Goal: Task Accomplishment & Management: Use online tool/utility

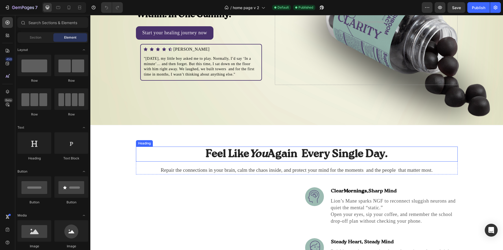
scroll to position [54, 0]
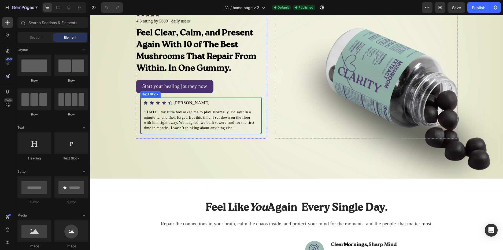
click at [229, 130] on div ""[DATE], my little boy asked me to play. Normally, I’d say ‘In a minute’… and t…" at bounding box center [201, 120] width 122 height 28
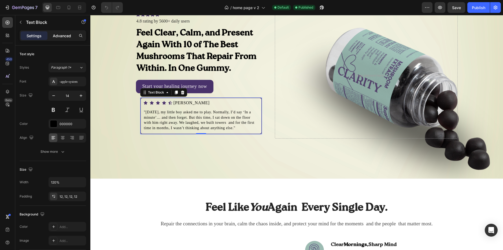
click at [65, 33] on p "Advanced" at bounding box center [62, 36] width 18 height 6
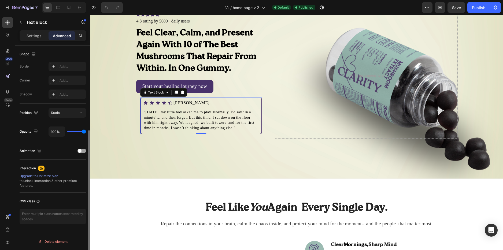
scroll to position [84, 0]
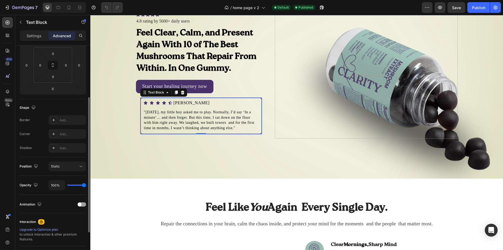
click at [36, 42] on div "Settings Advanced" at bounding box center [52, 37] width 75 height 15
click at [38, 37] on p "Settings" at bounding box center [34, 36] width 15 height 6
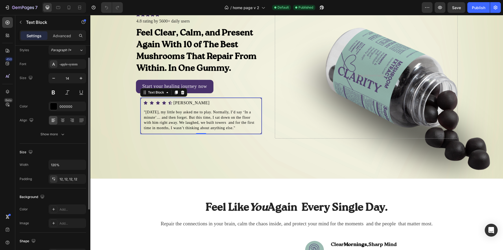
scroll to position [71, 0]
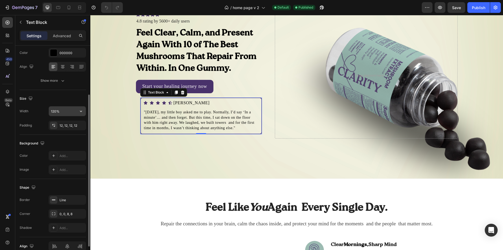
click at [68, 112] on input "120%" at bounding box center [67, 111] width 37 height 10
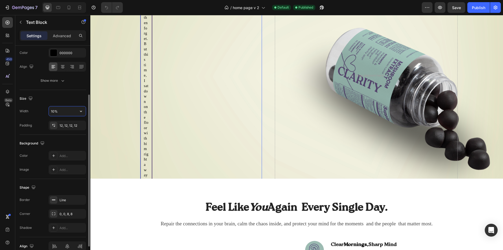
type input "100%"
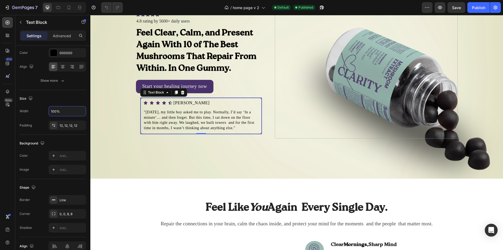
click at [116, 106] on div "Background Image" at bounding box center [296, 75] width 412 height 206
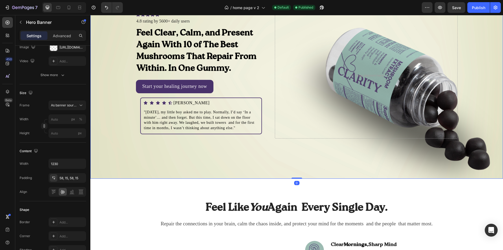
scroll to position [0, 0]
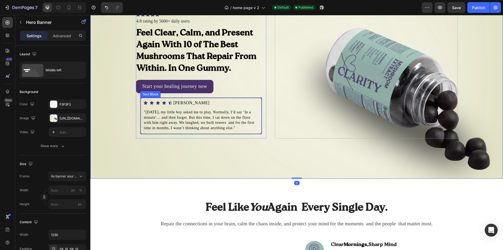
click at [155, 112] on p ""[DATE], my little boy asked me to play. Normally, I’d say ‘In a minute’… and t…" at bounding box center [201, 120] width 114 height 21
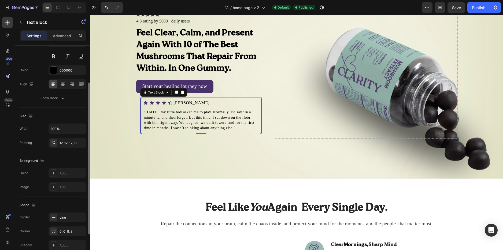
scroll to position [98, 0]
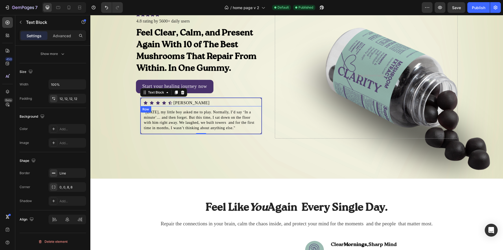
click at [248, 101] on div "[PERSON_NAME] Text Block" at bounding box center [231, 102] width 59 height 7
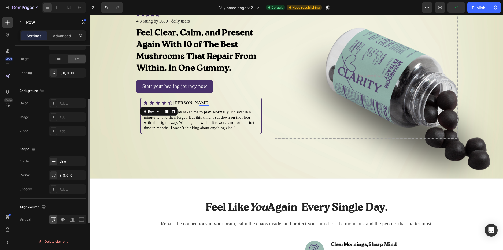
scroll to position [88, 0]
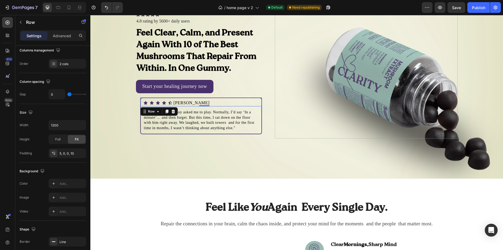
click at [244, 102] on div "[PERSON_NAME] Text Block" at bounding box center [231, 102] width 59 height 7
click at [57, 124] on input "1200" at bounding box center [67, 125] width 37 height 10
type input "1000"
click at [44, 132] on div "Width 1000 Height Full Fit Padding 5, 0, 0, 10" at bounding box center [53, 139] width 66 height 38
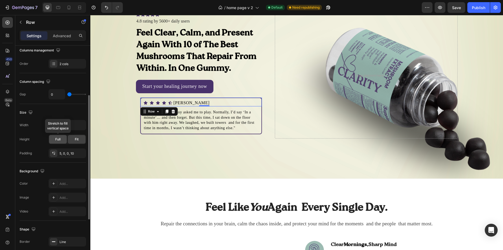
click at [56, 137] on span "Full" at bounding box center [57, 139] width 5 height 5
click at [76, 139] on span "Fit" at bounding box center [77, 139] width 4 height 5
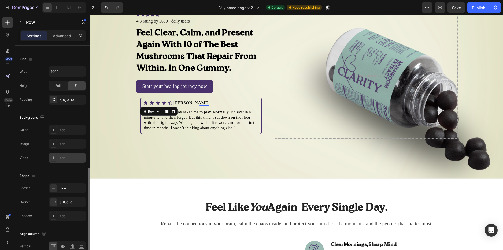
scroll to position [168, 0]
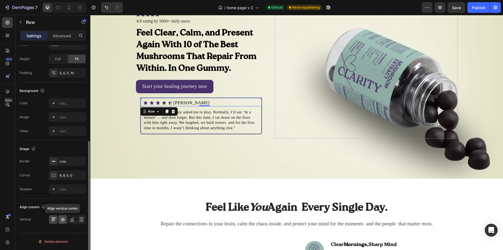
click at [65, 220] on icon at bounding box center [62, 219] width 5 height 5
click at [51, 218] on icon at bounding box center [53, 219] width 5 height 5
click at [250, 102] on div "[PERSON_NAME] Text Block" at bounding box center [231, 102] width 59 height 7
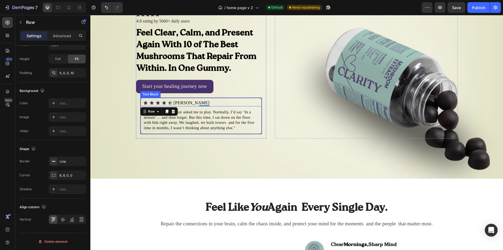
click at [182, 125] on p ""[DATE], my little boy asked me to play. Normally, I’d say ‘In a minute’… and t…" at bounding box center [201, 120] width 114 height 21
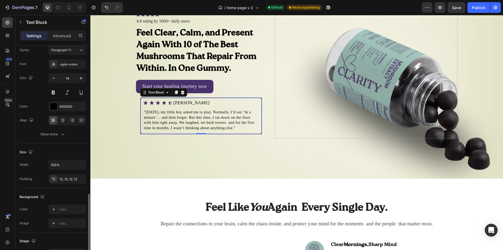
scroll to position [0, 0]
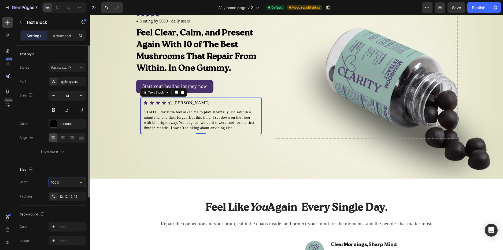
click at [59, 184] on input "100%" at bounding box center [67, 182] width 37 height 10
type input "99%"
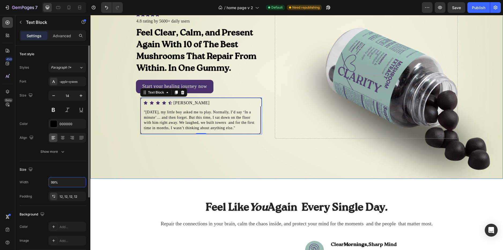
click at [132, 145] on div "Icon Icon Icon Icon Icon Icon List Icon Icon Icon Icon Icon Icon List 4.8 ratin…" at bounding box center [297, 75] width 330 height 157
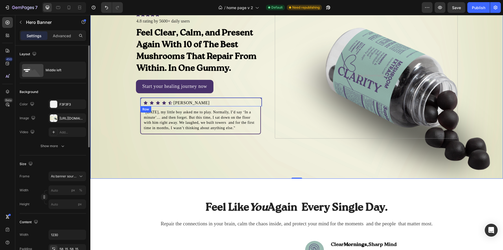
click at [241, 100] on div "[PERSON_NAME] Text Block" at bounding box center [231, 102] width 59 height 7
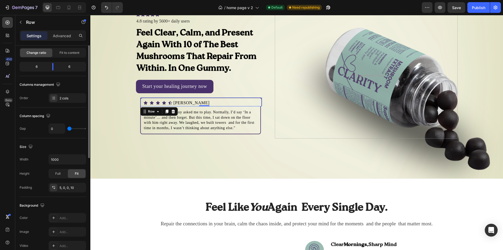
scroll to position [80, 0]
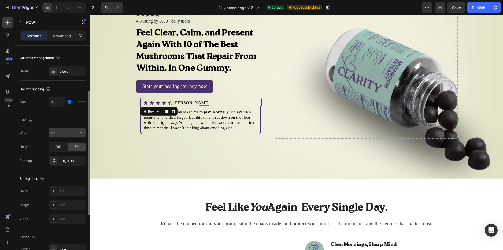
click at [63, 133] on input "1000" at bounding box center [67, 133] width 37 height 10
type input "9"
type input "8"
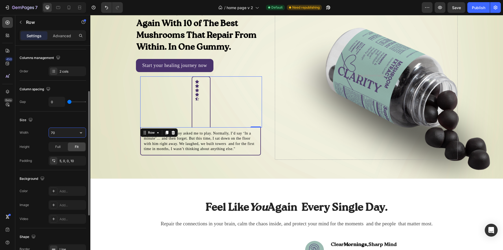
type input "7"
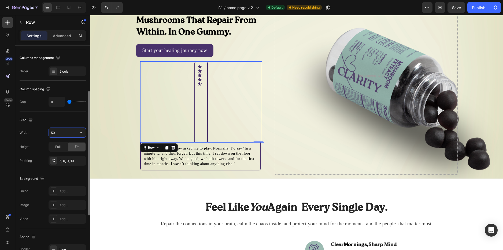
type input "5"
type input "1"
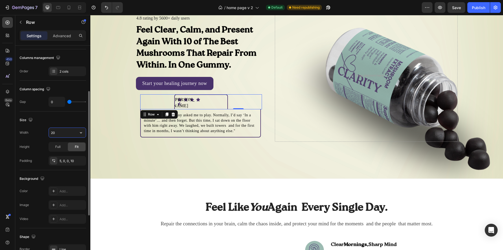
type input "2"
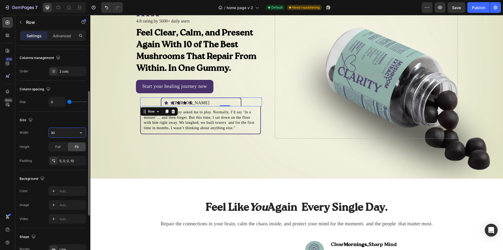
type input "3"
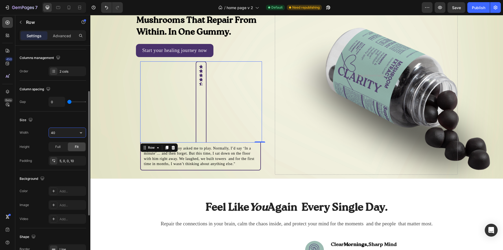
type input "4"
type input "5"
type input "445"
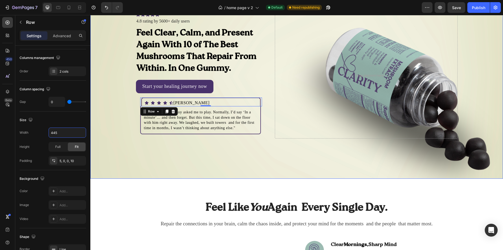
click at [119, 117] on div "Background Image" at bounding box center [296, 75] width 412 height 206
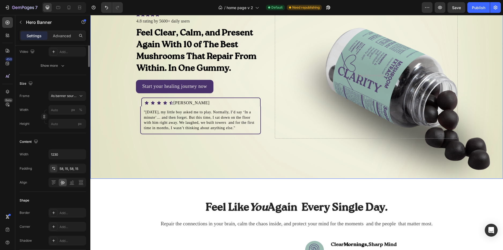
scroll to position [0, 0]
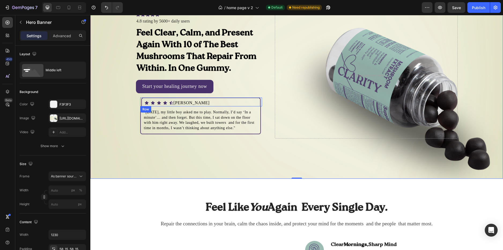
click at [250, 102] on div "[PERSON_NAME] Text Block" at bounding box center [231, 102] width 58 height 7
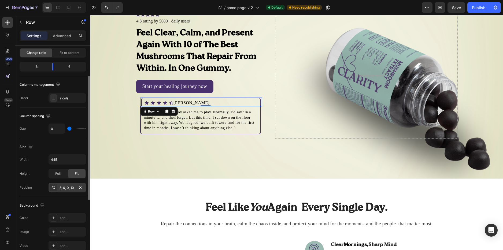
scroll to position [107, 0]
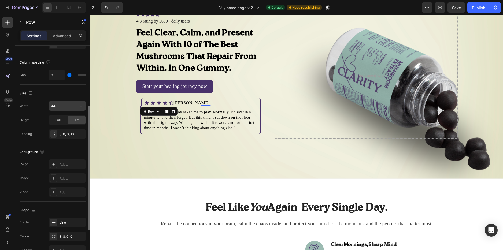
click at [63, 108] on input "445" at bounding box center [67, 106] width 37 height 10
click at [69, 107] on input "445" at bounding box center [67, 106] width 37 height 10
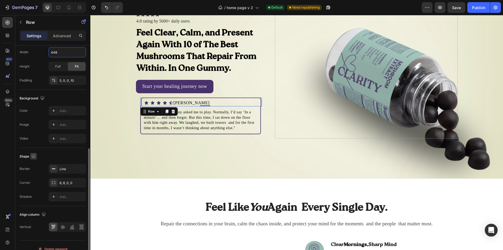
scroll to position [168, 0]
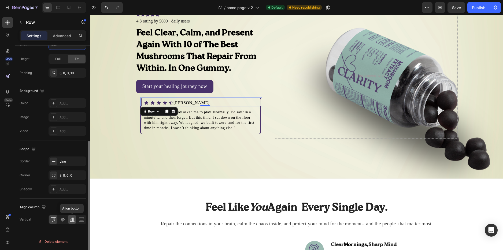
type input "448"
click at [70, 219] on icon at bounding box center [71, 219] width 5 height 5
click at [54, 219] on icon at bounding box center [53, 219] width 5 height 5
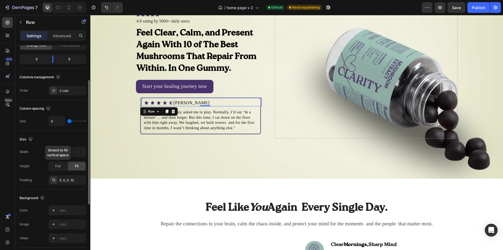
scroll to position [8, 0]
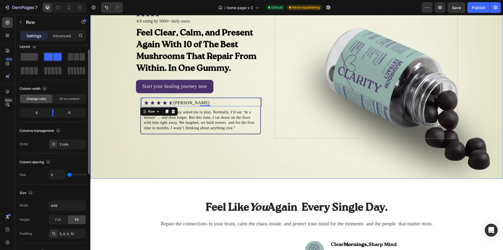
click at [133, 117] on div "Icon Icon Icon Icon Icon Icon List Icon Icon Icon Icon Icon Icon List 4.8 ratin…" at bounding box center [297, 75] width 330 height 157
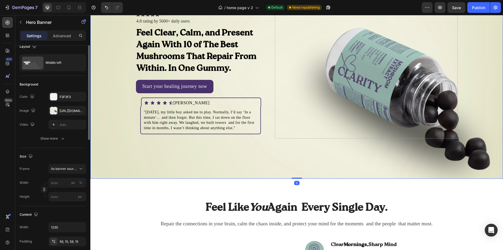
scroll to position [0, 0]
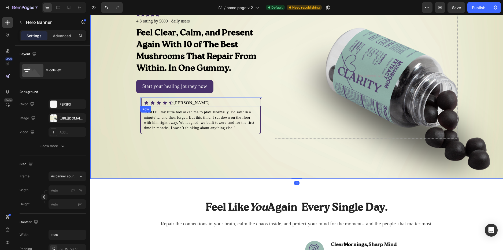
click at [247, 104] on div "[PERSON_NAME] Text Block" at bounding box center [231, 102] width 58 height 7
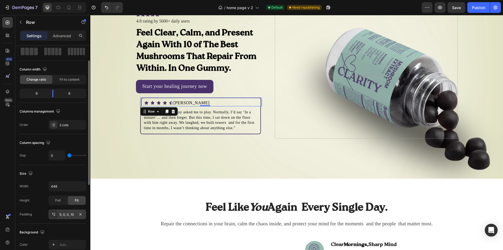
scroll to position [80, 0]
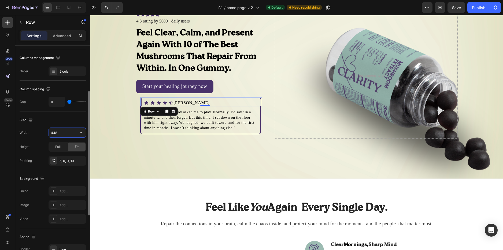
click at [63, 132] on input "448" at bounding box center [67, 133] width 37 height 10
type input "1000"
click at [43, 142] on div "Height Full Fit" at bounding box center [53, 147] width 66 height 10
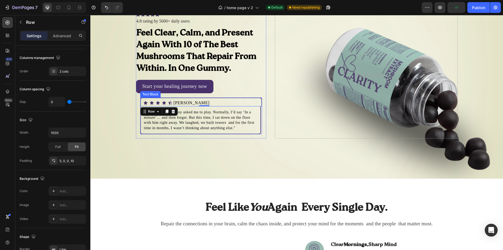
click at [247, 121] on p ""[DATE], my little boy asked me to play. Normally, I’d say ‘In a minute’… and t…" at bounding box center [200, 120] width 113 height 21
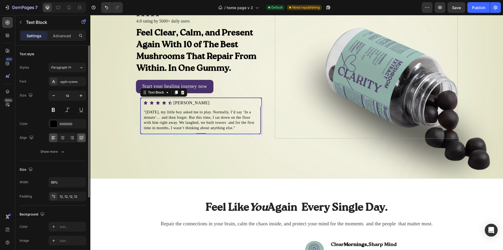
scroll to position [54, 0]
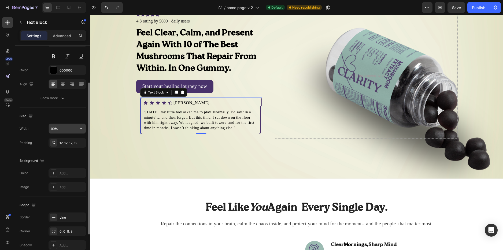
click at [55, 127] on input "99%" at bounding box center [67, 129] width 37 height 10
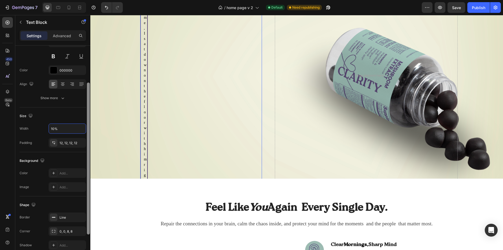
type input "100%"
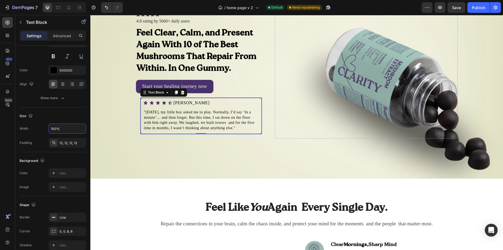
click at [147, 144] on div "Icon Icon Icon Icon Icon Icon List Icon Icon Icon Icon Icon Icon List 4.8 ratin…" at bounding box center [297, 75] width 330 height 157
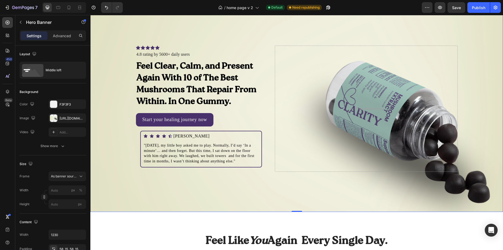
scroll to position [27, 0]
